Goal: Task Accomplishment & Management: Complete application form

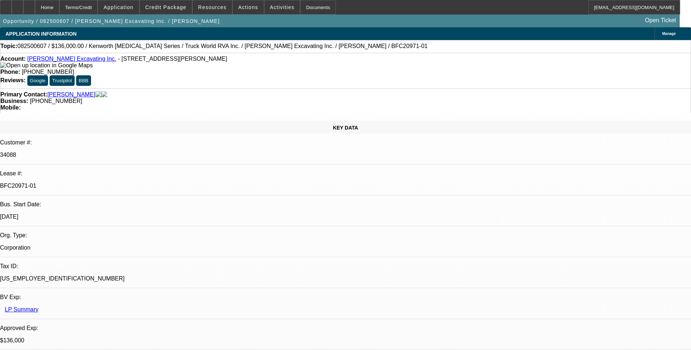
select select "0"
select select "6"
select select "0"
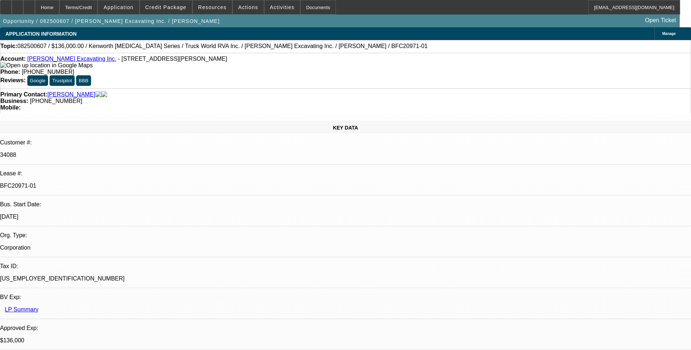
select select "0"
select select "6"
select select "0"
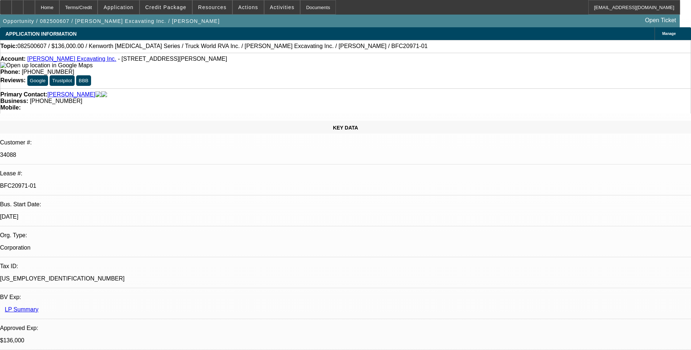
select select "0"
select select "6"
